Goal: Task Accomplishment & Management: Manage account settings

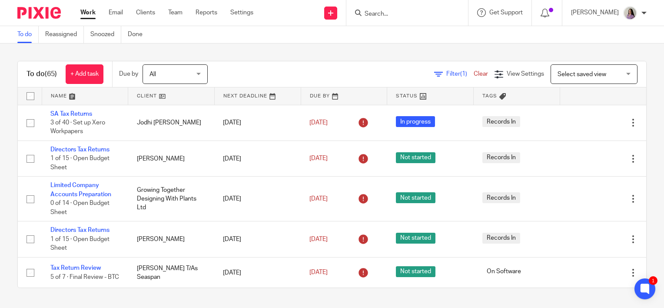
click at [228, 38] on div "To do Reassigned Snoozed Done" at bounding box center [332, 34] width 664 height 17
click at [507, 72] on span "View Settings" at bounding box center [525, 74] width 37 height 6
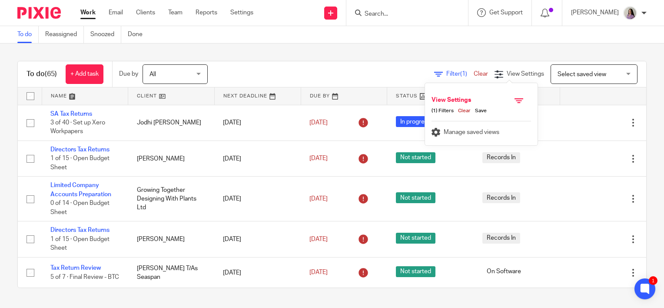
click at [440, 70] on div "Filter (1) Clear" at bounding box center [464, 74] width 60 height 9
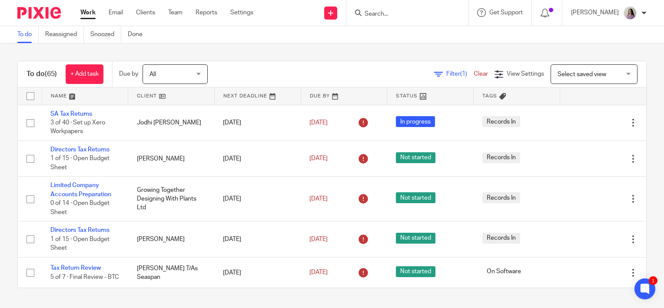
click at [446, 76] on span "Filter (1)" at bounding box center [459, 74] width 27 height 6
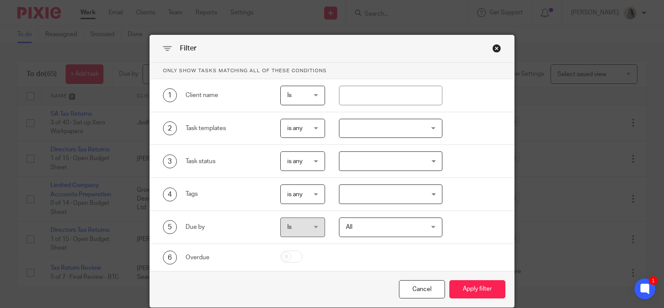
click at [381, 126] on div at bounding box center [391, 129] width 104 height 20
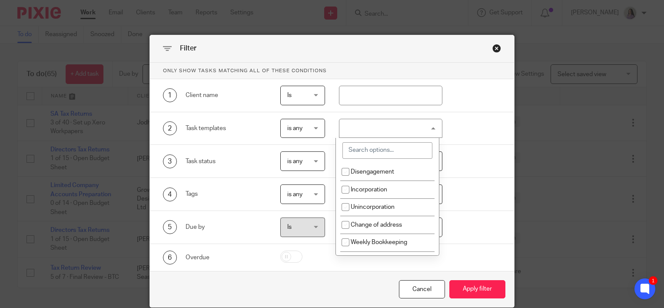
click at [377, 153] on input "search" at bounding box center [387, 150] width 90 height 17
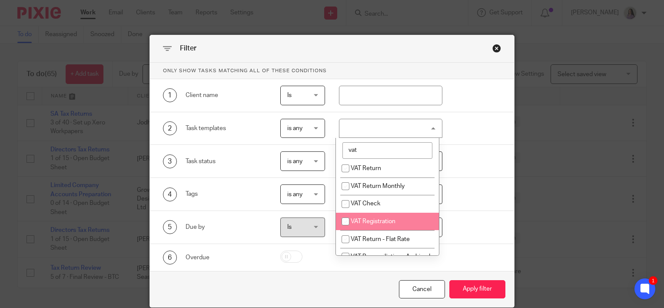
scroll to position [87, 0]
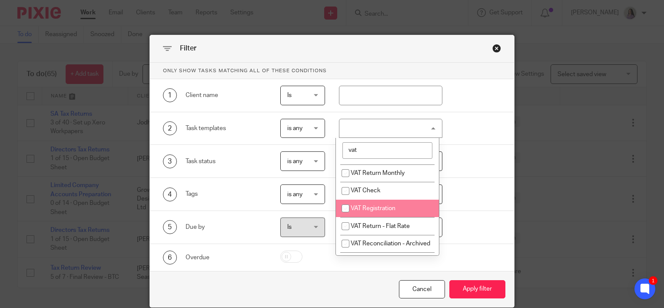
type input "vat"
click at [377, 199] on li "VAT Check" at bounding box center [387, 191] width 103 height 18
checkbox input "true"
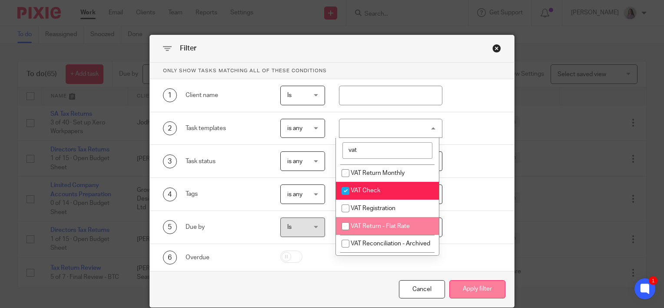
click at [495, 288] on button "Apply filter" at bounding box center [477, 289] width 56 height 19
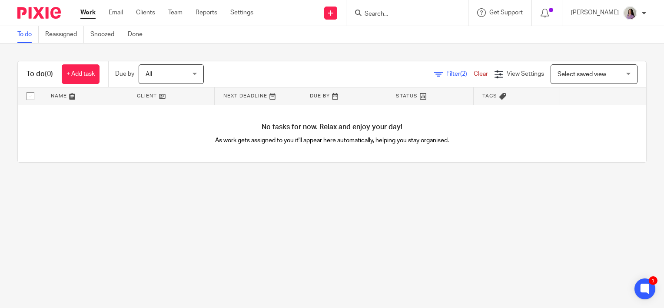
click at [378, 20] on div at bounding box center [407, 13] width 122 height 26
click at [381, 19] on div at bounding box center [407, 13] width 122 height 26
click at [391, 13] on input "Search" at bounding box center [403, 14] width 78 height 8
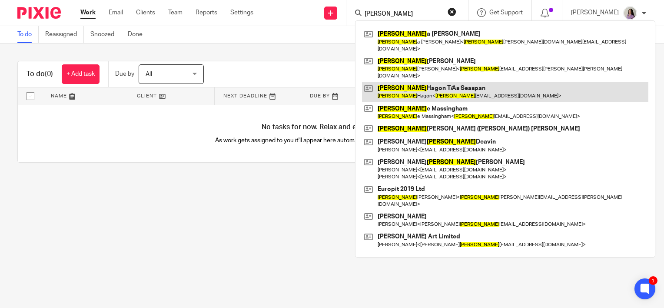
type input "ann"
click at [441, 82] on link at bounding box center [505, 92] width 286 height 20
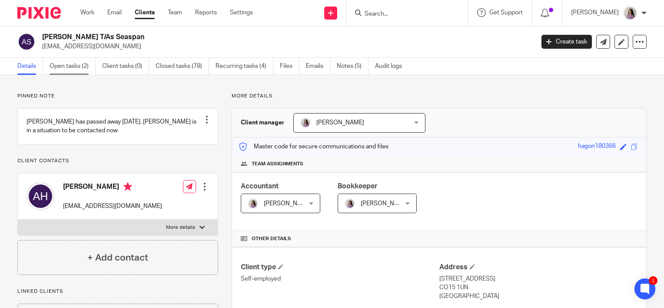
click at [77, 63] on link "Open tasks (2)" at bounding box center [73, 66] width 46 height 17
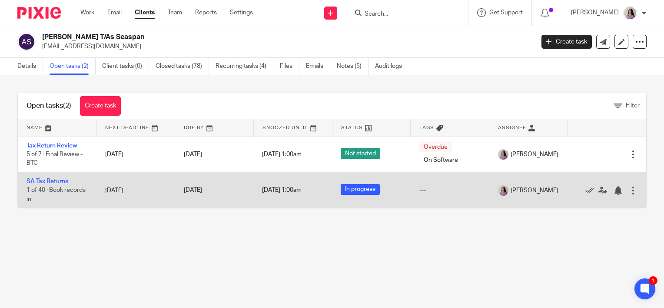
drag, startPoint x: 441, startPoint y: 243, endPoint x: 444, endPoint y: 192, distance: 51.8
click at [441, 243] on main "Ann Hagon T/As Seaspan annchagon@aol.com Create task Update from Companies Hous…" at bounding box center [332, 154] width 664 height 308
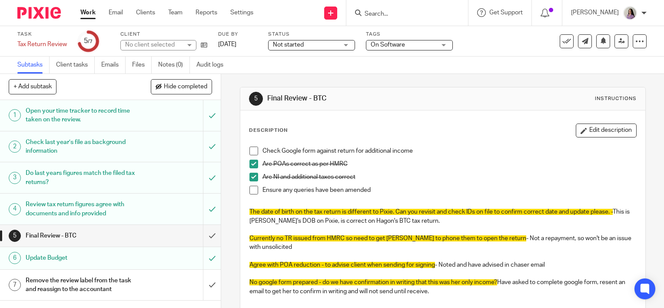
scroll to position [99, 0]
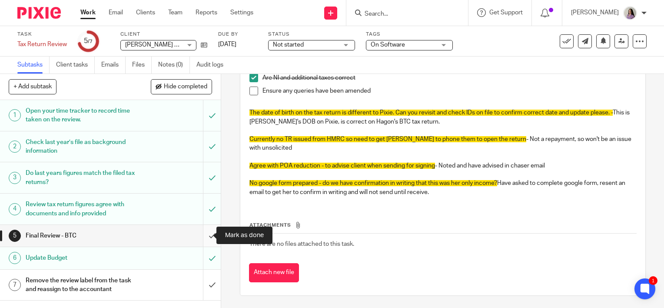
click at [198, 241] on input "submit" at bounding box center [110, 236] width 221 height 22
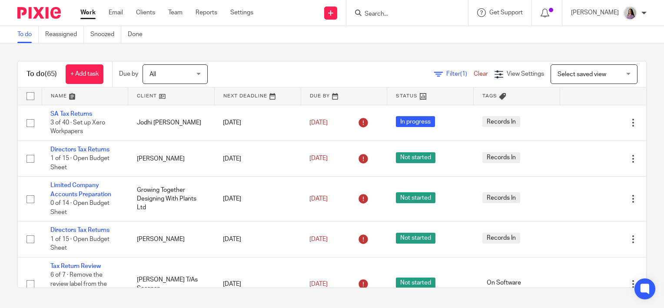
click at [415, 10] on input "Search" at bounding box center [403, 14] width 78 height 8
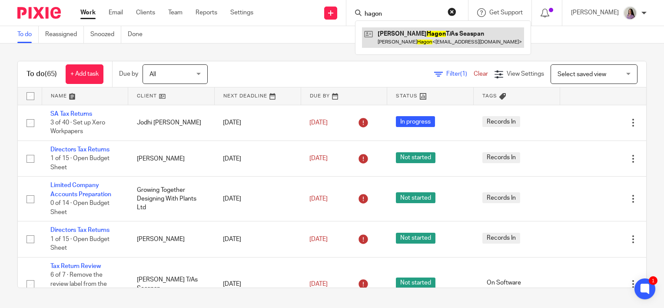
type input "hagon"
click at [438, 30] on link at bounding box center [443, 37] width 162 height 20
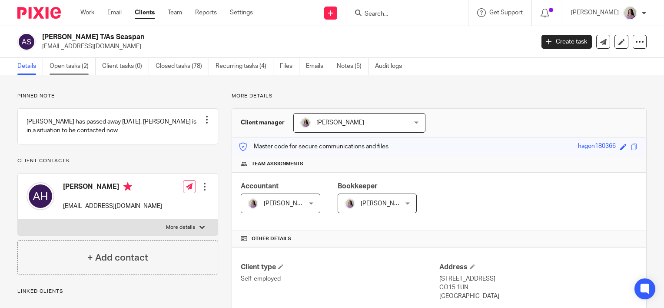
click at [76, 68] on link "Open tasks (2)" at bounding box center [73, 66] width 46 height 17
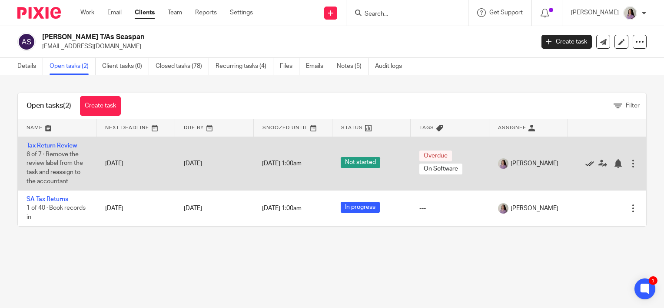
click at [585, 165] on icon at bounding box center [589, 163] width 9 height 9
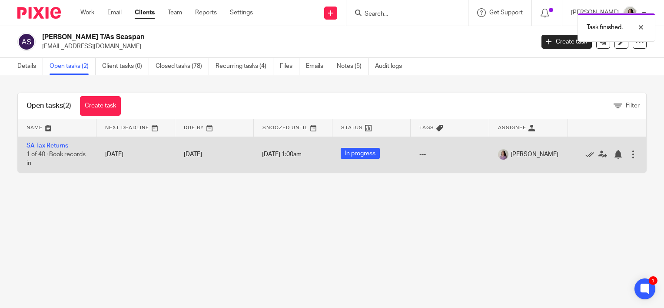
click at [46, 141] on td "SA Tax Returns 1 of 40 · Book records in" at bounding box center [57, 154] width 79 height 36
click at [46, 146] on link "SA Tax Returns" at bounding box center [48, 145] width 42 height 6
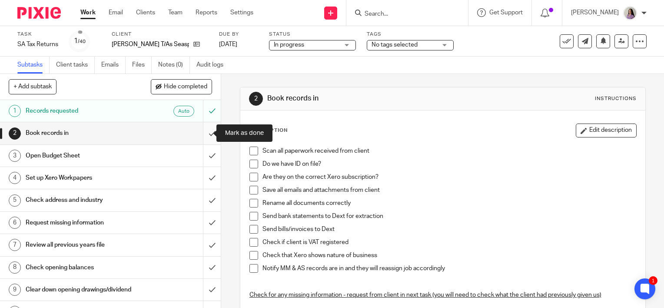
click at [203, 134] on input "submit" at bounding box center [110, 133] width 221 height 22
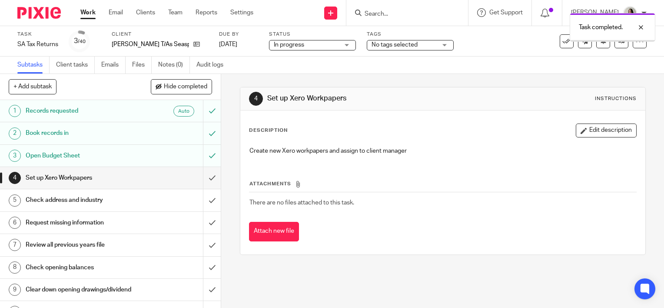
click at [199, 178] on input "submit" at bounding box center [110, 178] width 221 height 22
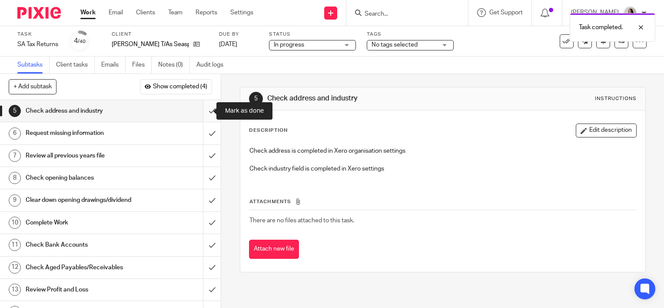
click at [199, 113] on input "submit" at bounding box center [110, 111] width 221 height 22
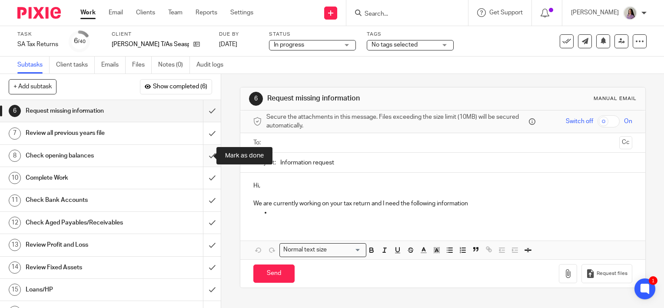
click at [202, 151] on input "submit" at bounding box center [110, 156] width 221 height 22
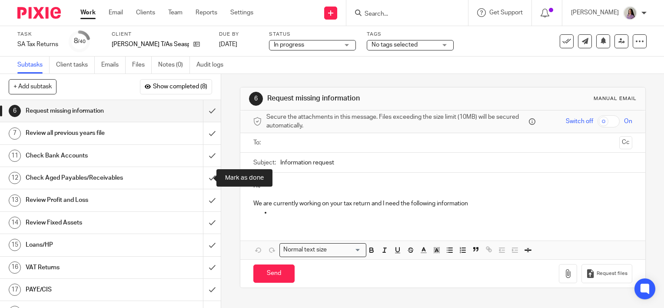
click at [199, 186] on input "submit" at bounding box center [110, 178] width 221 height 22
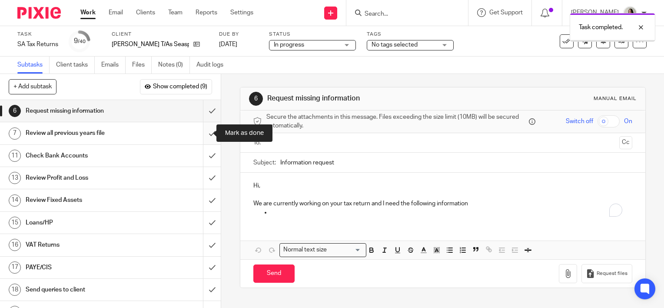
click at [205, 138] on input "submit" at bounding box center [110, 133] width 221 height 22
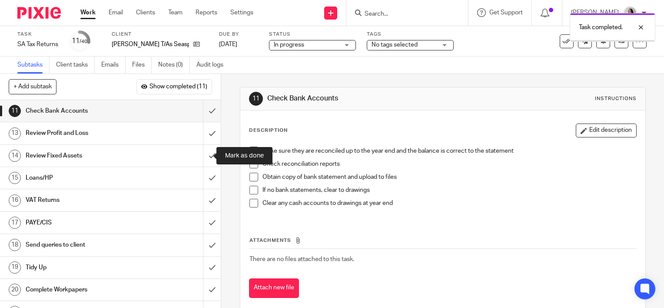
click at [202, 146] on input "submit" at bounding box center [110, 156] width 221 height 22
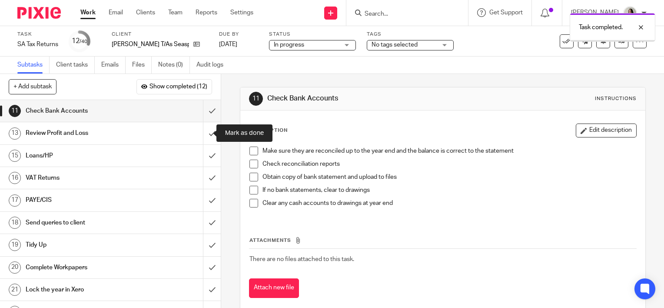
click at [204, 138] on input "submit" at bounding box center [110, 133] width 221 height 22
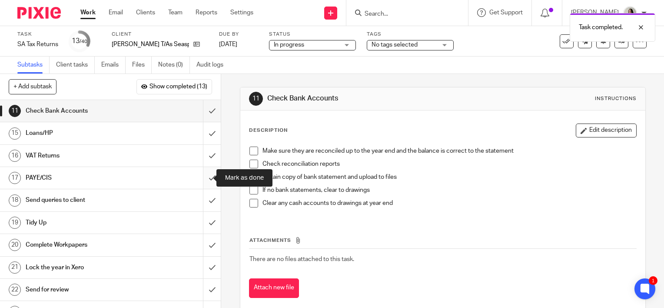
click at [201, 177] on input "submit" at bounding box center [110, 178] width 221 height 22
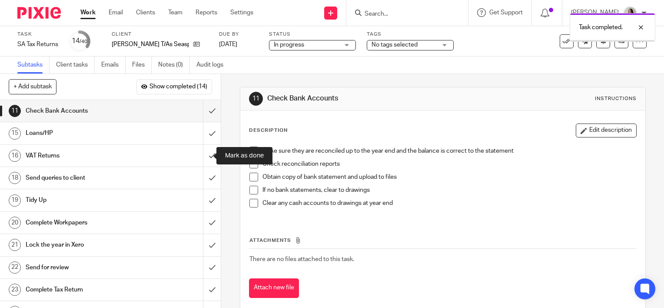
click at [205, 152] on input "submit" at bounding box center [110, 156] width 221 height 22
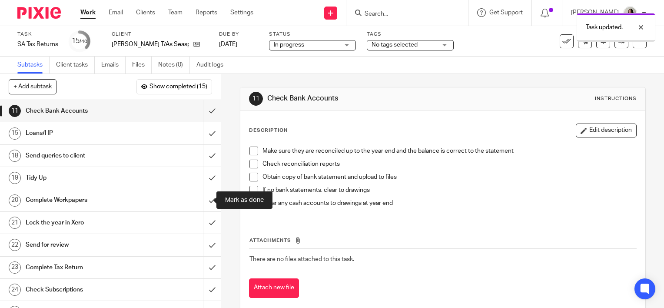
click at [198, 202] on input "submit" at bounding box center [110, 200] width 221 height 22
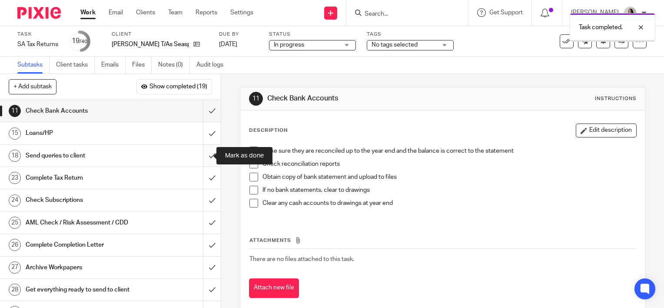
click at [205, 148] on input "submit" at bounding box center [110, 156] width 221 height 22
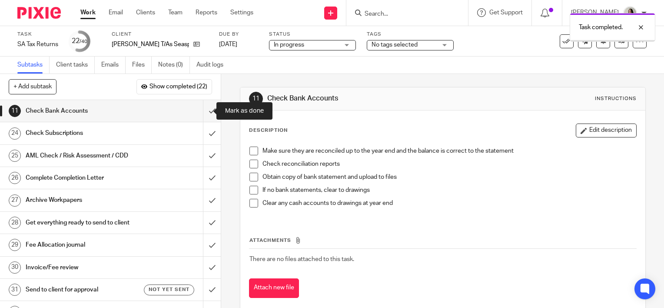
click at [203, 109] on input "submit" at bounding box center [110, 111] width 221 height 22
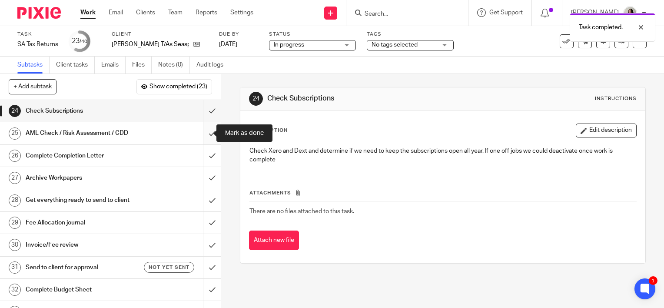
click at [202, 135] on input "submit" at bounding box center [110, 133] width 221 height 22
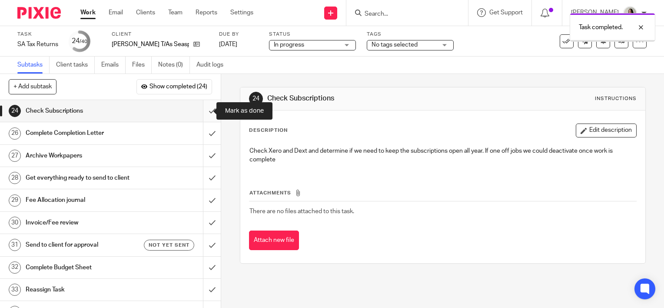
click at [202, 115] on input "submit" at bounding box center [110, 111] width 221 height 22
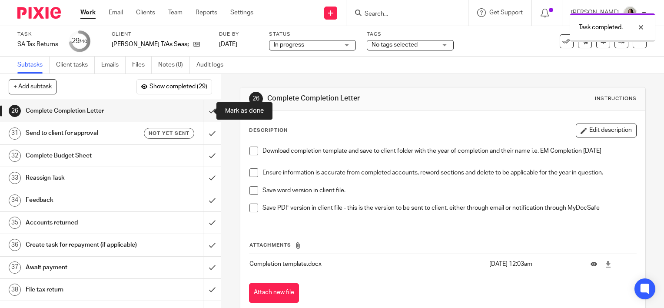
click at [202, 109] on input "submit" at bounding box center [110, 111] width 221 height 22
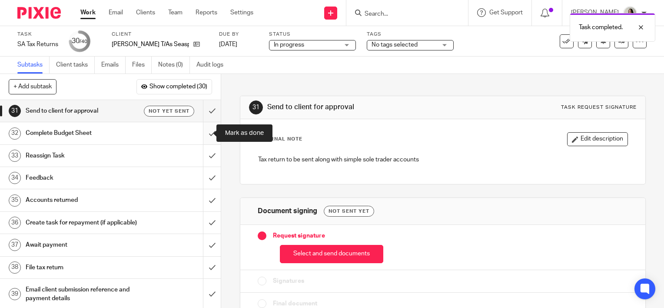
click at [204, 134] on input "submit" at bounding box center [110, 133] width 221 height 22
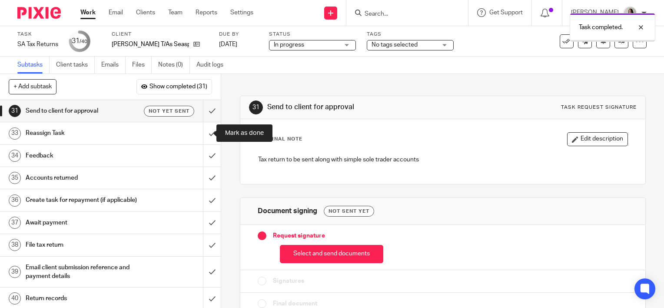
click at [204, 136] on input "submit" at bounding box center [110, 133] width 221 height 22
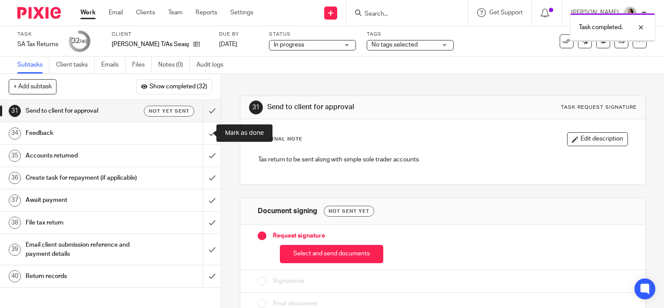
click at [203, 142] on input "submit" at bounding box center [110, 133] width 221 height 22
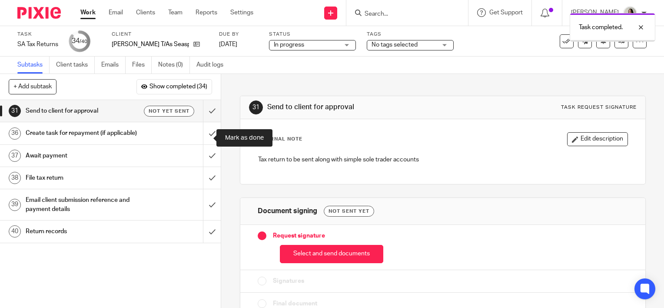
click at [203, 142] on input "submit" at bounding box center [110, 133] width 221 height 22
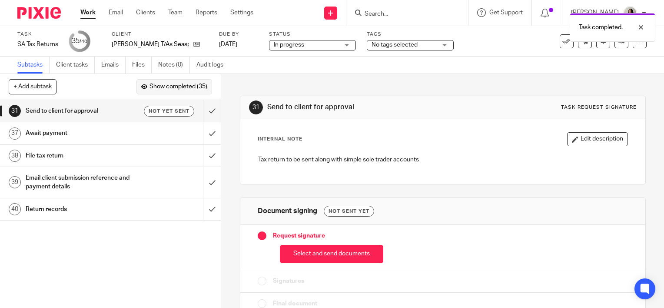
click at [186, 82] on button "Show completed (35)" at bounding box center [174, 86] width 76 height 15
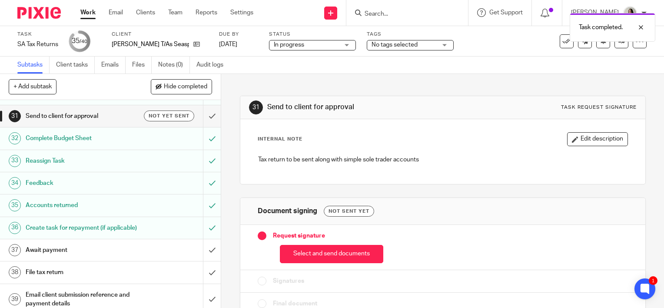
scroll to position [708, 0]
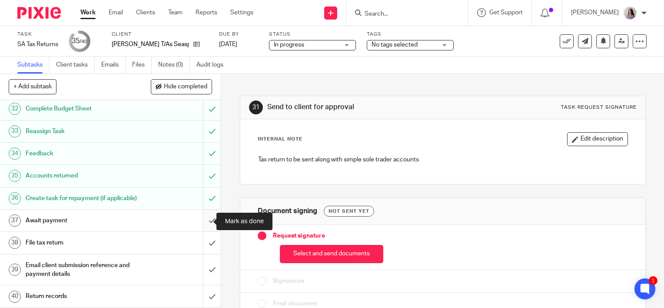
click at [202, 220] on input "submit" at bounding box center [110, 220] width 221 height 22
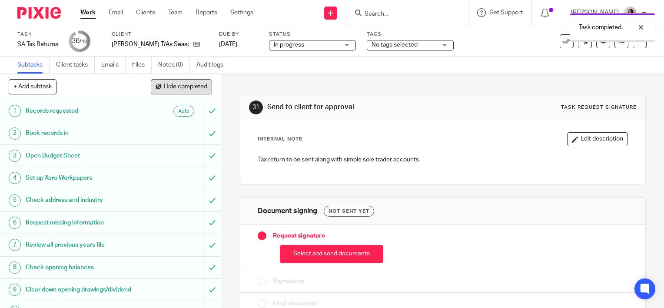
click at [192, 88] on span "Hide completed" at bounding box center [185, 86] width 43 height 7
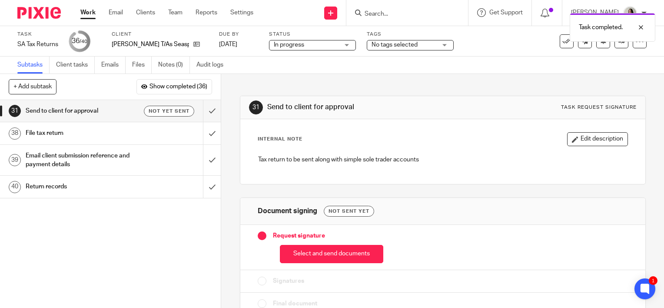
click at [411, 42] on span "No tags selected" at bounding box center [403, 44] width 65 height 9
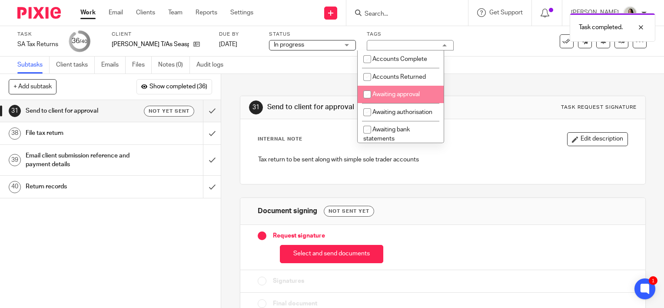
click at [403, 96] on span "Awaiting approval" at bounding box center [395, 94] width 47 height 6
checkbox input "true"
click at [525, 86] on div "31 Send to client for approval Task request signature Internal Note Edit descri…" at bounding box center [443, 199] width 406 height 250
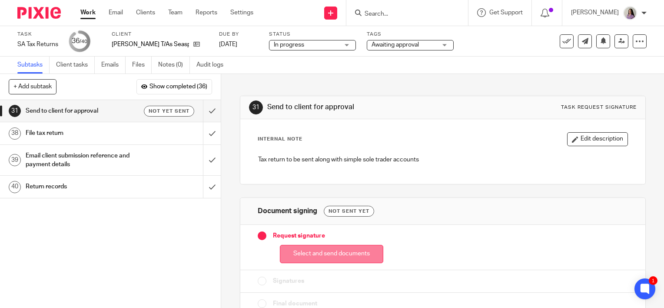
click at [345, 258] on button "Select and send documents" at bounding box center [331, 254] width 103 height 19
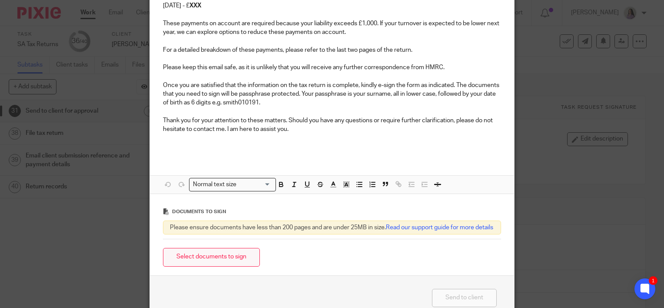
scroll to position [292, 0]
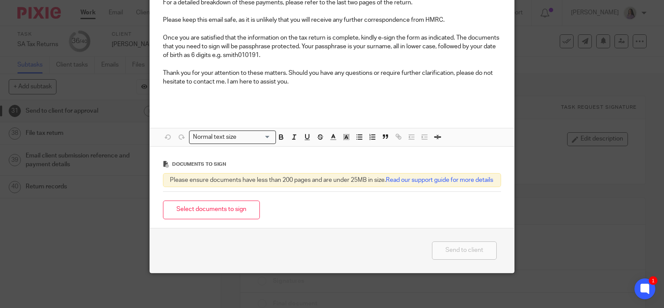
click at [232, 219] on div "Select documents to sign" at bounding box center [332, 209] width 338 height 27
click at [233, 205] on button "Select documents to sign" at bounding box center [211, 209] width 97 height 19
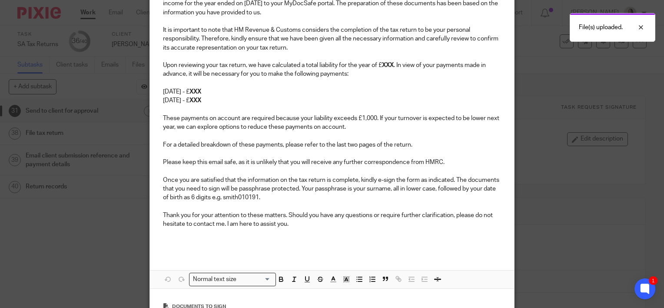
scroll to position [31, 0]
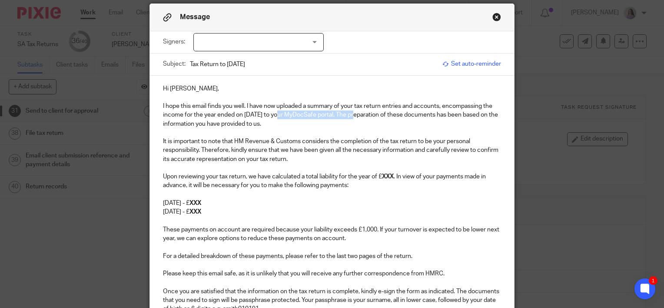
drag, startPoint x: 348, startPoint y: 113, endPoint x: 273, endPoint y: 114, distance: 74.3
click at [273, 114] on p "I hope this email finds you well. I have now uploaded a summary of your tax ret…" at bounding box center [332, 115] width 338 height 27
click at [308, 122] on p "I hope this email finds you well. I have now uploaded a summary of your tax ret…" at bounding box center [332, 115] width 338 height 27
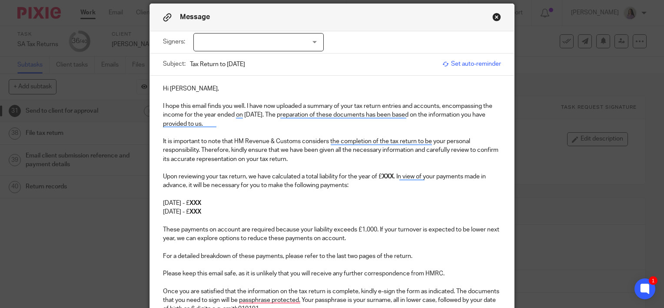
scroll to position [75, 0]
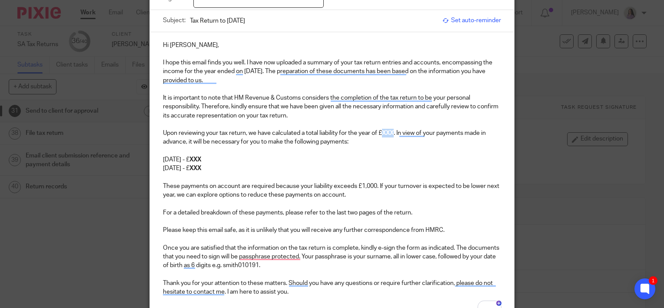
drag, startPoint x: 392, startPoint y: 131, endPoint x: 380, endPoint y: 131, distance: 12.2
click at [380, 131] on p "Upon reviewing your tax return, we have calculated a total liability for the ye…" at bounding box center [332, 138] width 338 height 18
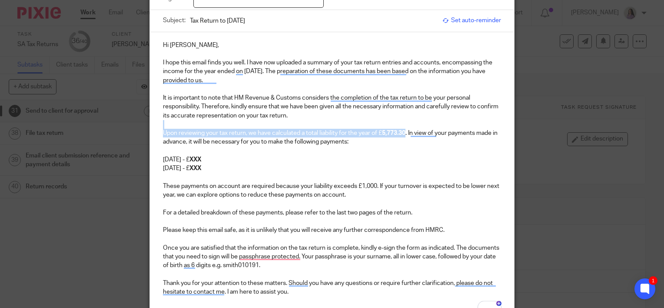
drag, startPoint x: 405, startPoint y: 129, endPoint x: 376, endPoint y: 126, distance: 28.8
click at [376, 126] on div "Hi Ann, I hope this email finds you well. I have now uploaded a summary of your…" at bounding box center [332, 176] width 364 height 288
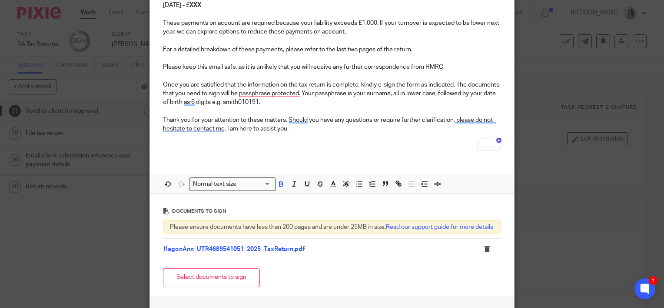
scroll to position [248, 0]
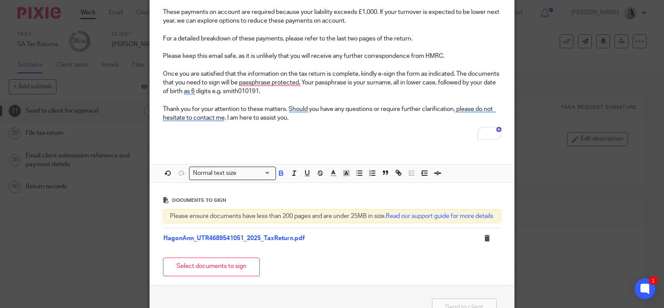
click at [282, 174] on button "button" at bounding box center [281, 173] width 11 height 11
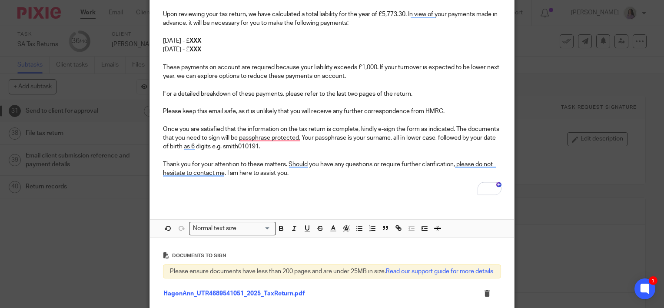
click at [414, 118] on p "To enrich screen reader interactions, please activate Accessibility in Grammarl…" at bounding box center [332, 120] width 338 height 9
click at [407, 12] on p "Upon reviewing your tax return, we have calculated a total liability for the ye…" at bounding box center [332, 19] width 338 height 18
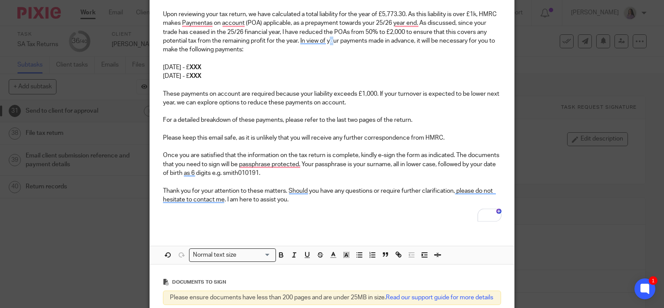
drag, startPoint x: 332, startPoint y: 41, endPoint x: 329, endPoint y: 48, distance: 7.2
click at [328, 45] on p "Upon reviewing your tax return, we have calculated a total liability for the ye…" at bounding box center [332, 32] width 338 height 44
drag, startPoint x: 328, startPoint y: 56, endPoint x: 321, endPoint y: 55, distance: 7.0
click at [329, 56] on p "To enrich screen reader interactions, please activate Accessibility in Grammarl…" at bounding box center [332, 58] width 338 height 9
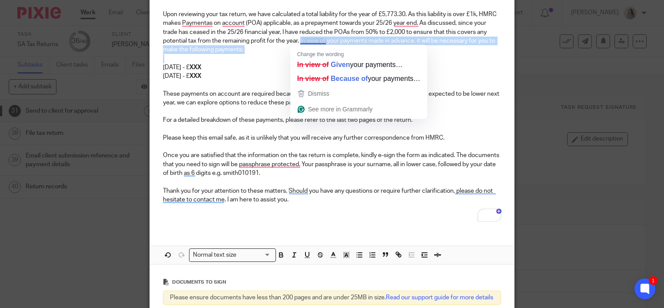
drag, startPoint x: 306, startPoint y: 54, endPoint x: 298, endPoint y: 38, distance: 17.7
click at [298, 38] on div "Hi Ann, I hope this email finds you well. I have now uploaded a summary of your…" at bounding box center [332, 71] width 364 height 315
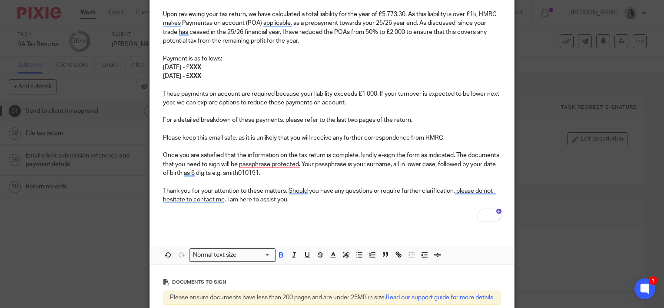
drag, startPoint x: 269, startPoint y: 71, endPoint x: 217, endPoint y: 65, distance: 52.9
click at [217, 65] on div "Hi Ann, I hope this email finds you well. I have now uploaded a summary of your…" at bounding box center [332, 71] width 364 height 315
click at [234, 70] on p "31st January 2026 - £ XXX" at bounding box center [332, 67] width 338 height 9
drag, startPoint x: 240, startPoint y: 66, endPoint x: 216, endPoint y: 66, distance: 23.9
click at [216, 66] on p "31st January 2026 - £ XXX" at bounding box center [332, 67] width 338 height 9
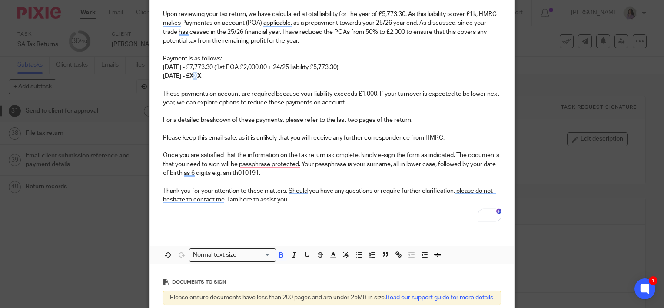
drag, startPoint x: 219, startPoint y: 78, endPoint x: 212, endPoint y: 79, distance: 7.0
click at [212, 78] on p "31st July 2026 - £ XXX" at bounding box center [332, 76] width 338 height 9
click at [228, 77] on p "31st July 2026 - £ XXX" at bounding box center [332, 76] width 338 height 9
drag, startPoint x: 231, startPoint y: 76, endPoint x: 210, endPoint y: 75, distance: 20.5
click at [209, 75] on p "31st July 2026 - £ XXX" at bounding box center [332, 76] width 338 height 9
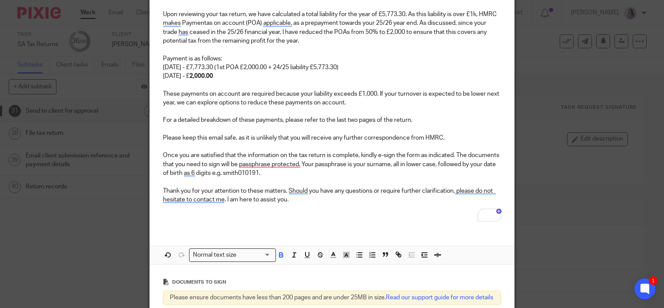
drag, startPoint x: 240, startPoint y: 79, endPoint x: 208, endPoint y: 73, distance: 33.1
click at [208, 73] on p "31st July 2026 - £ 2,000.00" at bounding box center [332, 76] width 338 height 9
drag, startPoint x: 276, startPoint y: 253, endPoint x: 266, endPoint y: 232, distance: 23.1
click at [277, 253] on icon "button" at bounding box center [281, 255] width 8 height 8
click at [250, 76] on p "31st July 2026 - £ 2,000.00" at bounding box center [332, 76] width 338 height 9
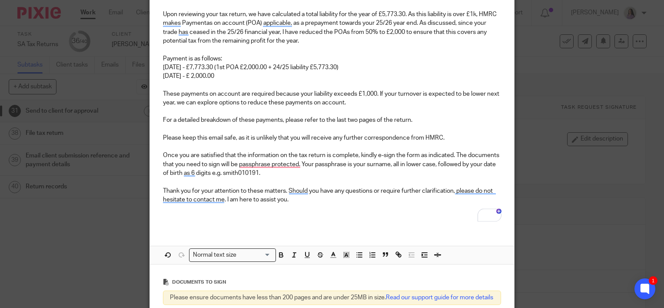
click at [249, 75] on p "31st July 2026 - £ 2,000.00" at bounding box center [332, 76] width 338 height 9
click at [209, 74] on p "31st July 2026 - £ 2,000.00" at bounding box center [332, 76] width 338 height 9
click at [246, 79] on p "31st July 2026 - £2,000.00" at bounding box center [332, 76] width 338 height 9
drag, startPoint x: 384, startPoint y: 117, endPoint x: 376, endPoint y: 118, distance: 7.4
click at [376, 118] on p "For a detailed breakdown of these payments, please refer to the last two pages …" at bounding box center [332, 120] width 338 height 9
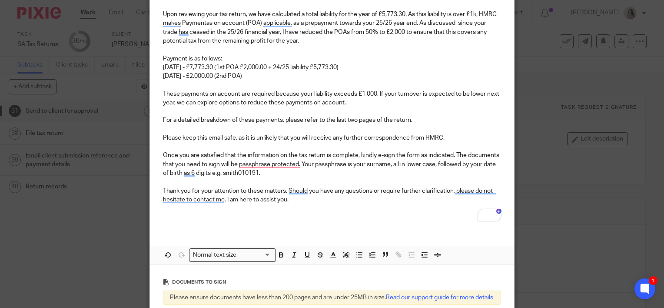
click at [370, 107] on p "To enrich screen reader interactions, please activate Accessibility in Grammarl…" at bounding box center [332, 111] width 338 height 9
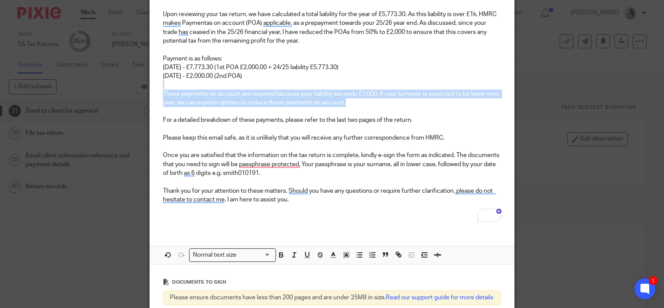
drag, startPoint x: 341, startPoint y: 103, endPoint x: 184, endPoint y: 84, distance: 158.4
click at [184, 84] on div "Hi Ann, I hope this email finds you well. I have now uploaded a summary of your…" at bounding box center [332, 71] width 364 height 315
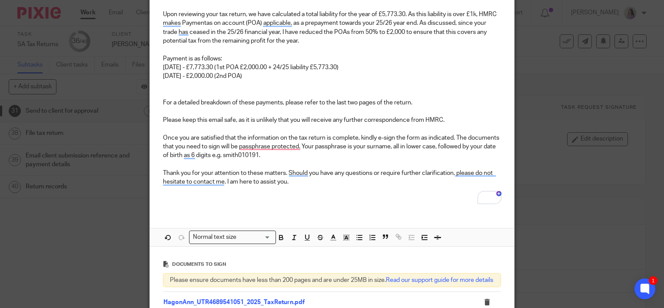
click at [220, 85] on p "To enrich screen reader interactions, please activate Accessibility in Grammarl…" at bounding box center [332, 84] width 338 height 9
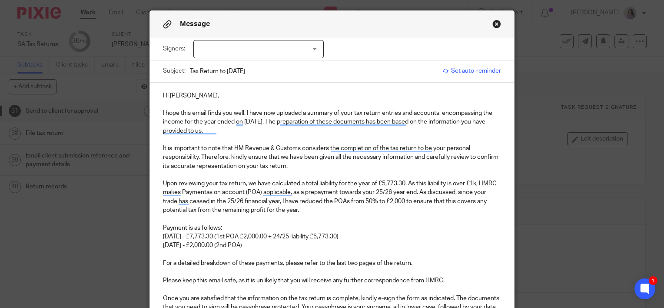
scroll to position [0, 0]
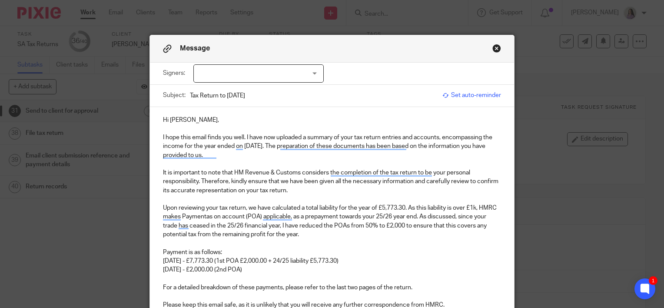
click at [241, 67] on div at bounding box center [258, 73] width 130 height 18
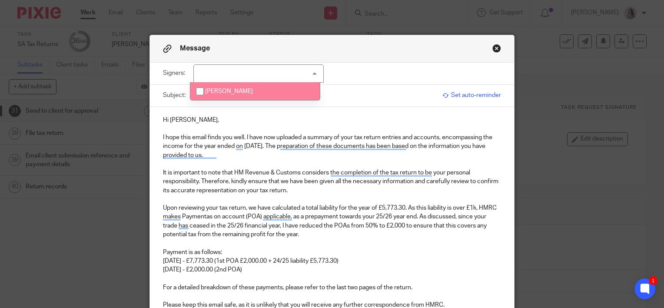
click at [233, 94] on span "Ann Hagon" at bounding box center [229, 91] width 48 height 6
checkbox input "true"
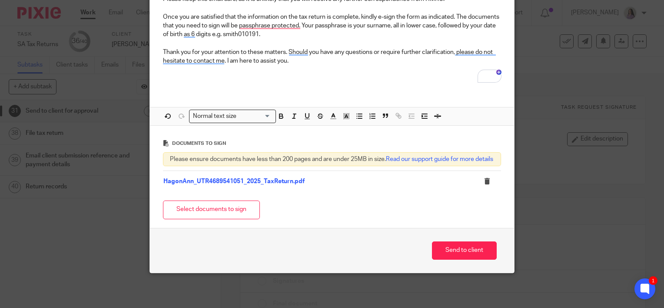
scroll to position [313, 0]
click at [437, 246] on button "Send to client" at bounding box center [464, 250] width 65 height 19
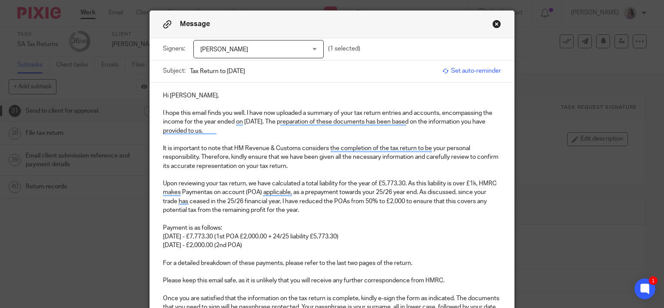
scroll to position [0, 0]
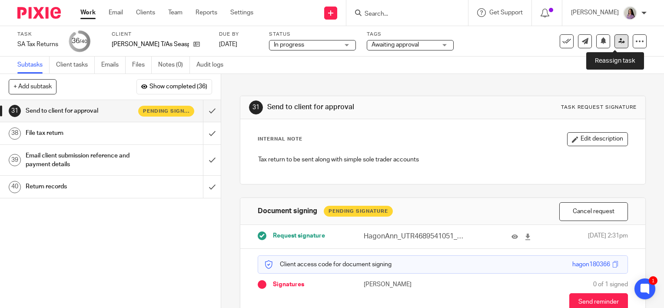
click at [619, 42] on link at bounding box center [621, 41] width 14 height 14
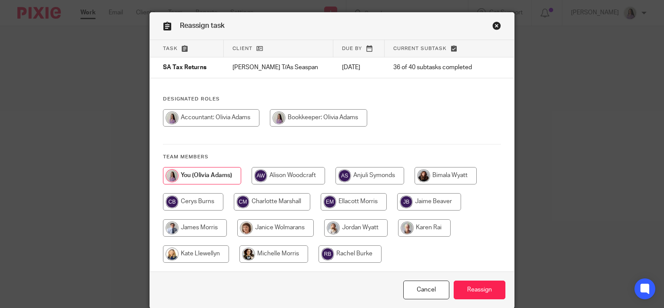
scroll to position [57, 0]
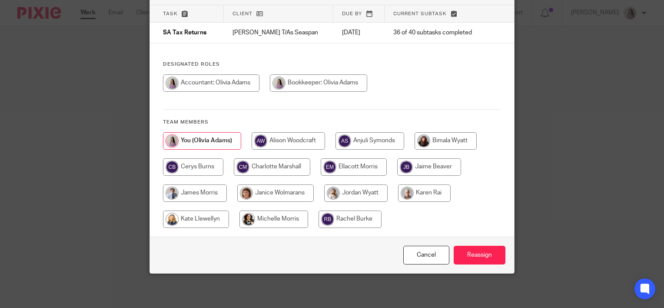
click at [363, 191] on input "radio" at bounding box center [355, 192] width 63 height 17
radio input "true"
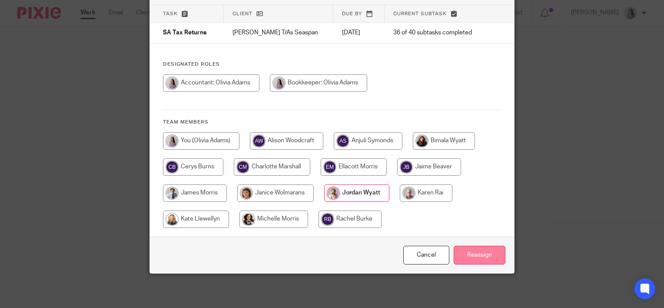
click at [476, 250] on input "Reassign" at bounding box center [480, 254] width 52 height 19
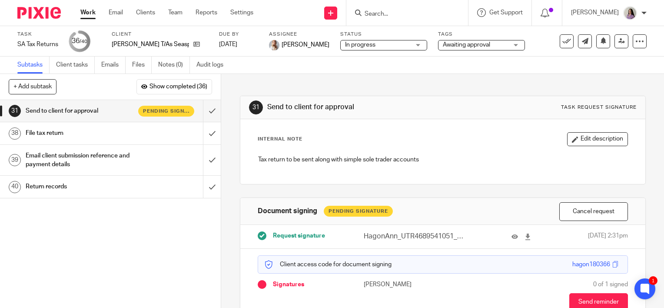
click at [96, 17] on link "Work" at bounding box center [87, 12] width 15 height 9
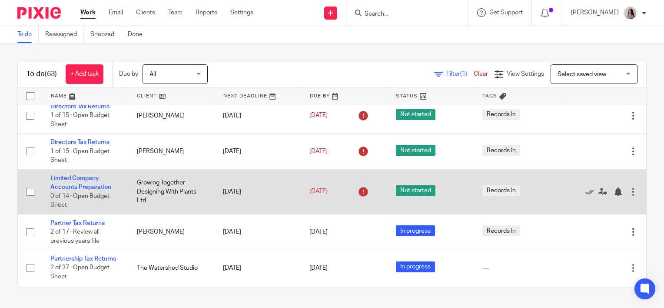
scroll to position [43, 0]
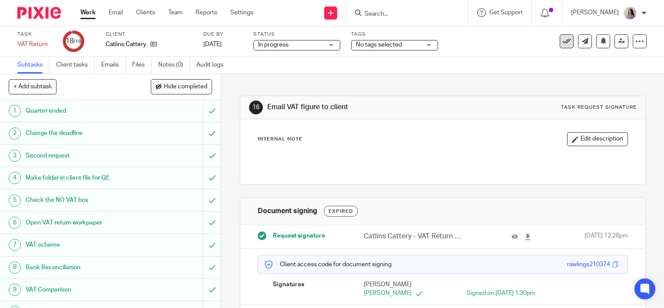
click at [564, 43] on button at bounding box center [567, 41] width 14 height 14
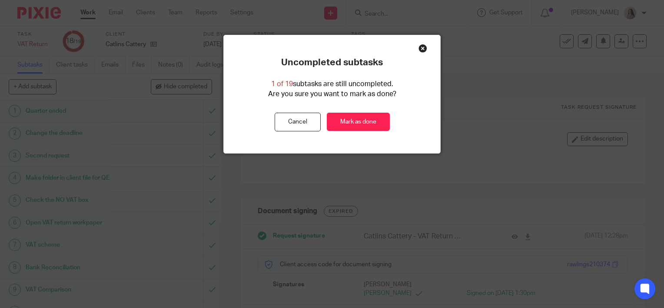
click at [354, 109] on div "Uncompleted subtasks 1 of 19 subtasks are still uncompleted. Are you sure you w…" at bounding box center [332, 94] width 216 height 74
click at [356, 122] on link "Mark as done" at bounding box center [358, 122] width 63 height 19
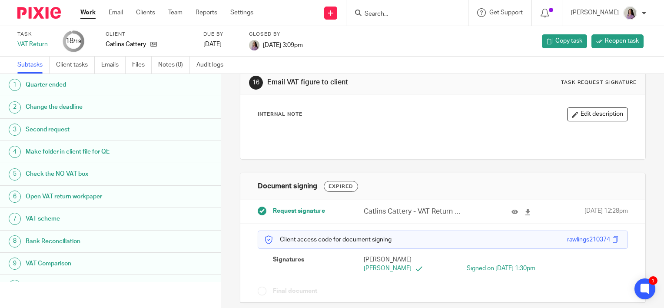
scroll to position [36, 0]
